Goal: Check status: Check status

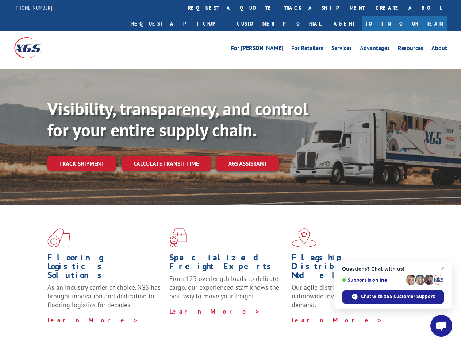
click at [230, 172] on div "Visibility, transparency, and control for your entire supply chain. Track shipm…" at bounding box center [253, 149] width 413 height 102
click at [278, 8] on link "track a shipment" at bounding box center [324, 8] width 92 height 16
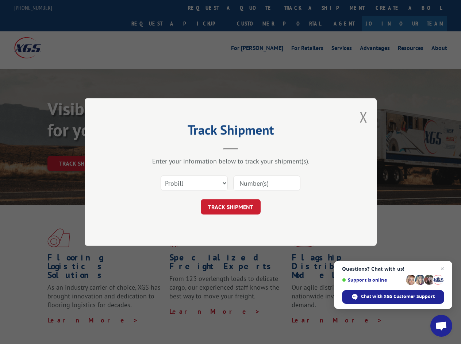
click at [255, 8] on div "Track Shipment Enter your information below to track your shipment(s). Select c…" at bounding box center [230, 172] width 461 height 344
click at [300, 8] on div "Track Shipment Enter your information below to track your shipment(s). Select c…" at bounding box center [230, 172] width 461 height 344
click at [81, 147] on div "Track Shipment Enter your information below to track your shipment(s). Select c…" at bounding box center [230, 172] width 461 height 344
click at [166, 147] on header "Track Shipment" at bounding box center [230, 137] width 219 height 25
click at [248, 147] on header "Track Shipment" at bounding box center [230, 137] width 219 height 25
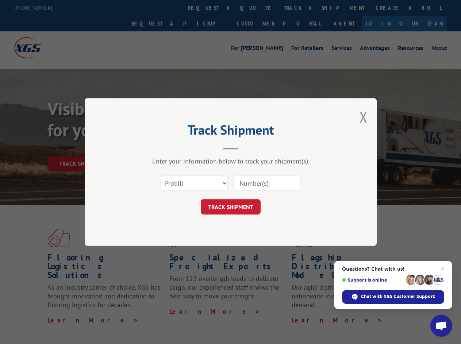
click at [441, 326] on span "Open chat" at bounding box center [441, 326] width 12 height 10
